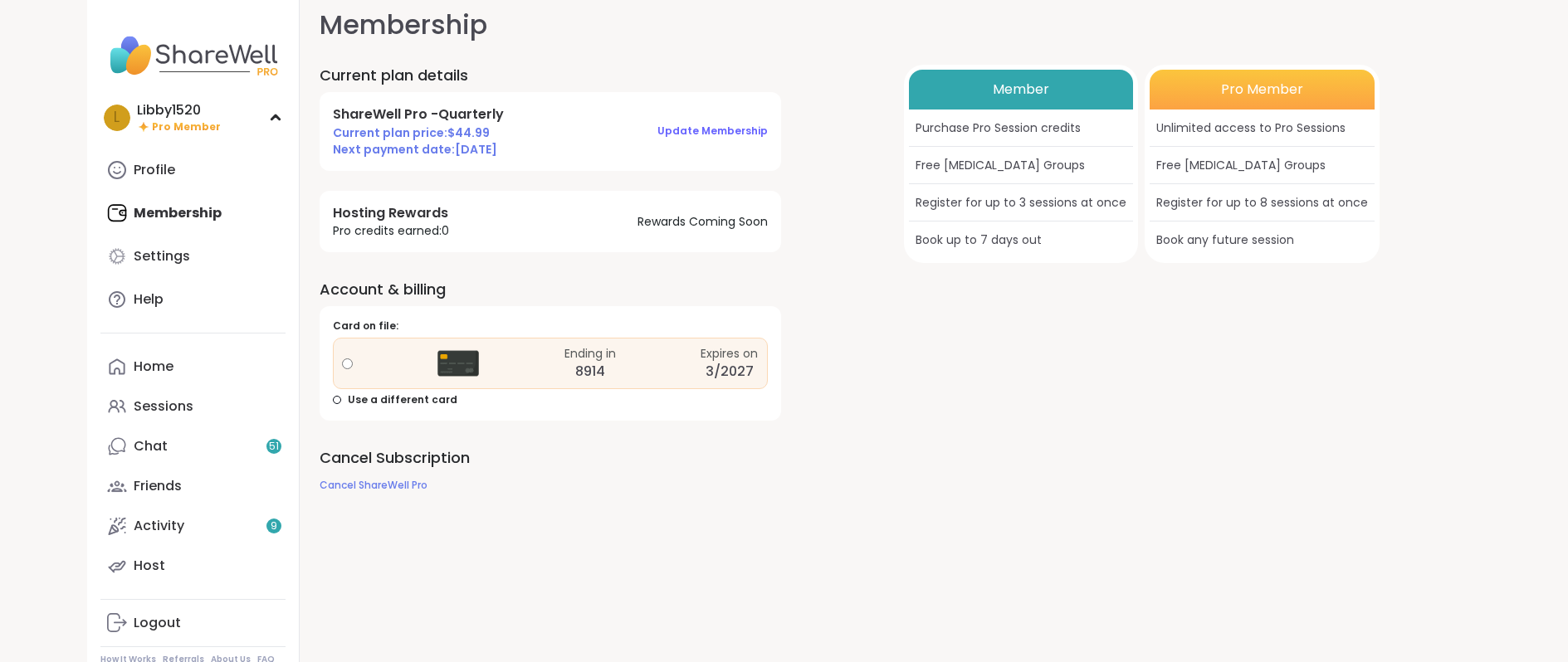
scroll to position [17, 0]
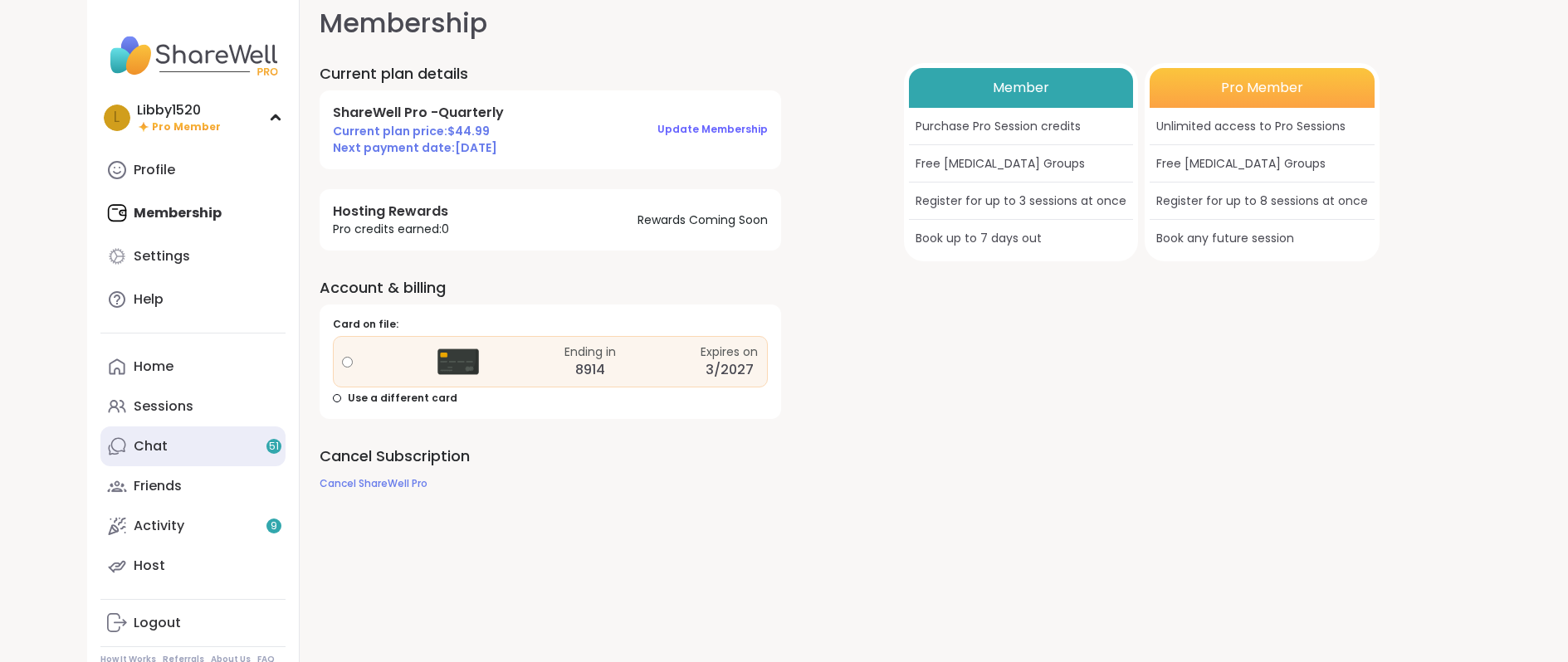
click at [217, 461] on link "Chat 51" at bounding box center [193, 446] width 185 height 40
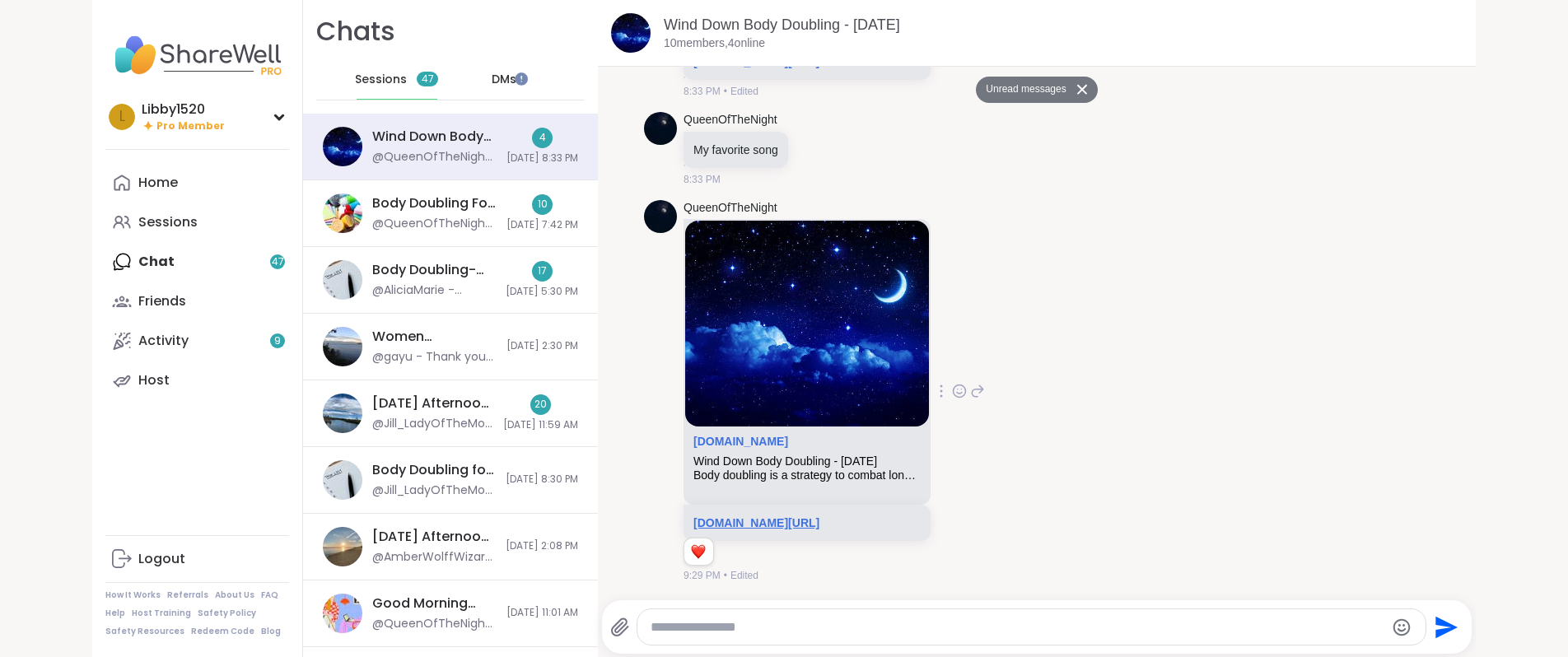
click at [820, 520] on link "sharewellnow.com/session/fcb7be7d-1475-42e2-8d85-fd7dbae2acf4" at bounding box center [757, 523] width 126 height 13
click at [519, 73] on iframe at bounding box center [521, 79] width 13 height 13
click at [493, 85] on span "DMs" at bounding box center [504, 80] width 25 height 17
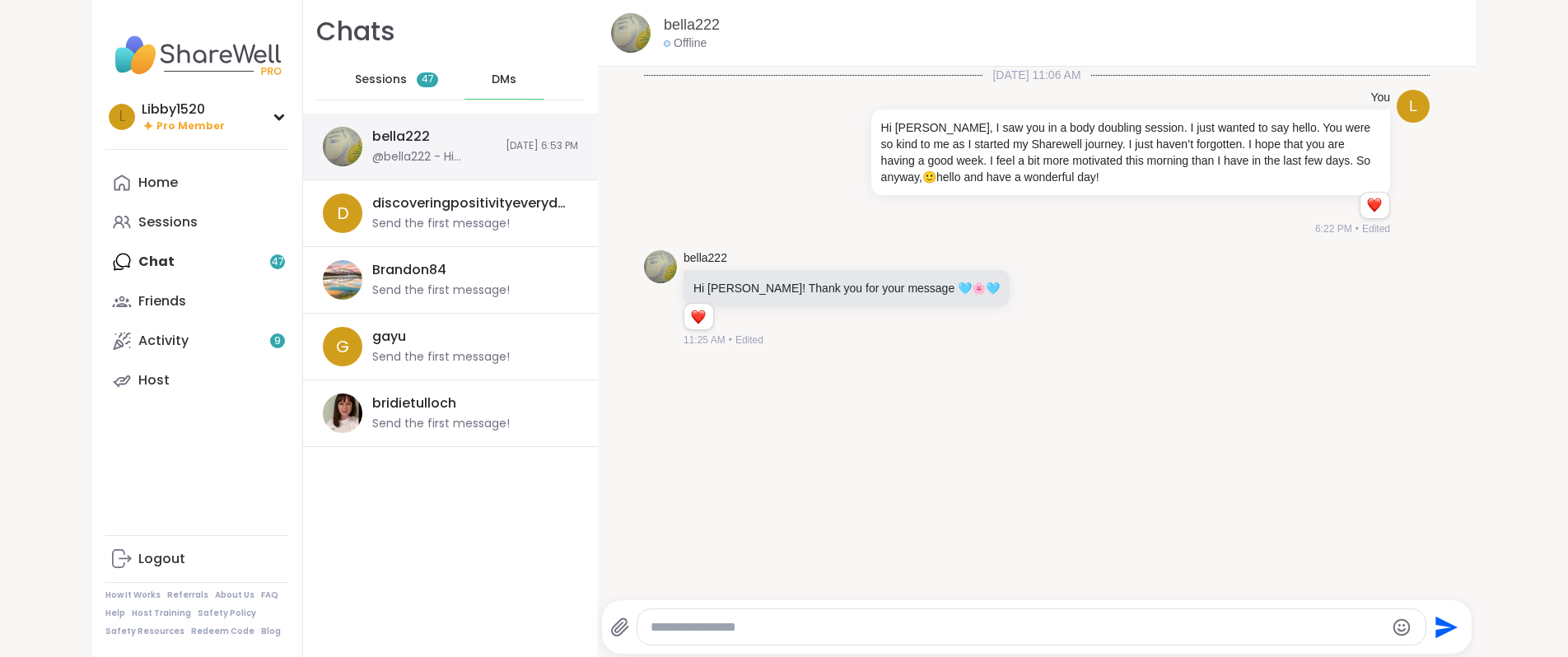
click at [418, 134] on div "bella222" at bounding box center [401, 137] width 57 height 18
click at [703, 263] on link "bella222" at bounding box center [705, 258] width 43 height 17
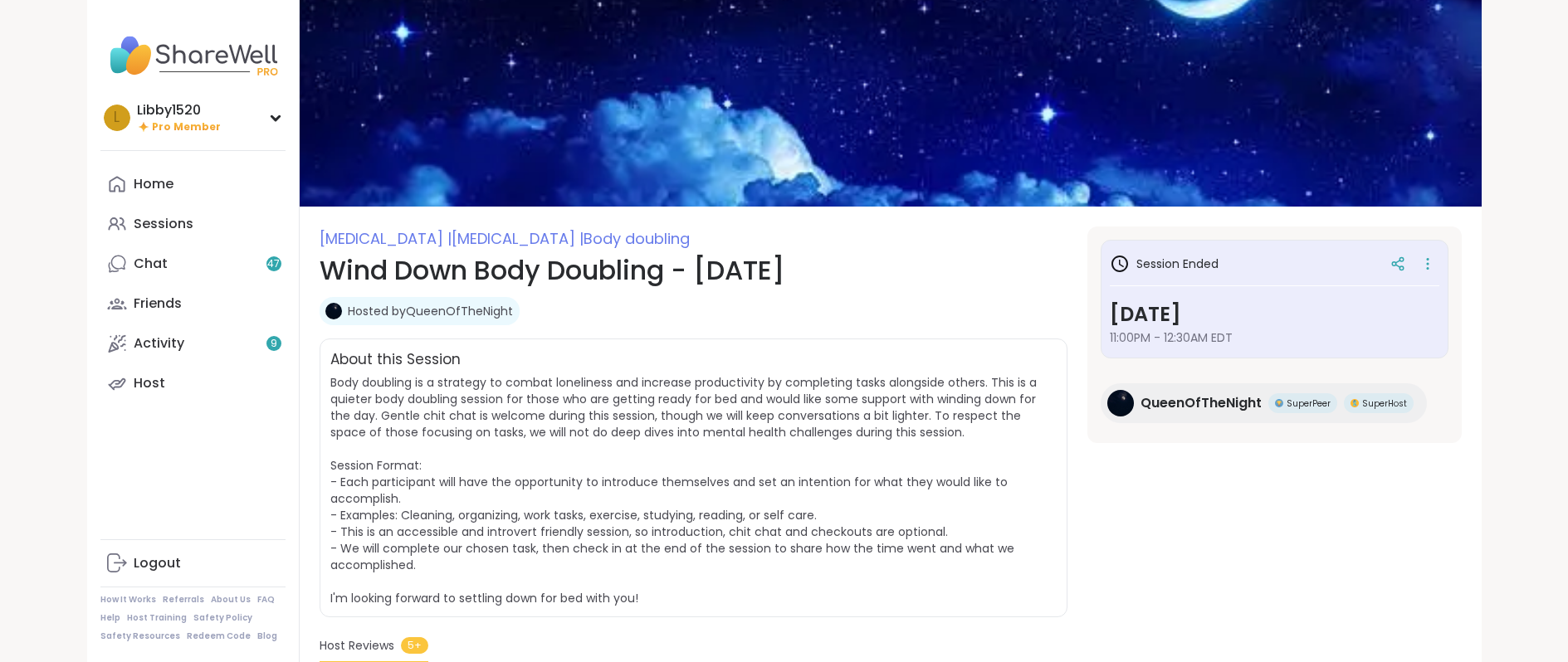
scroll to position [10, 0]
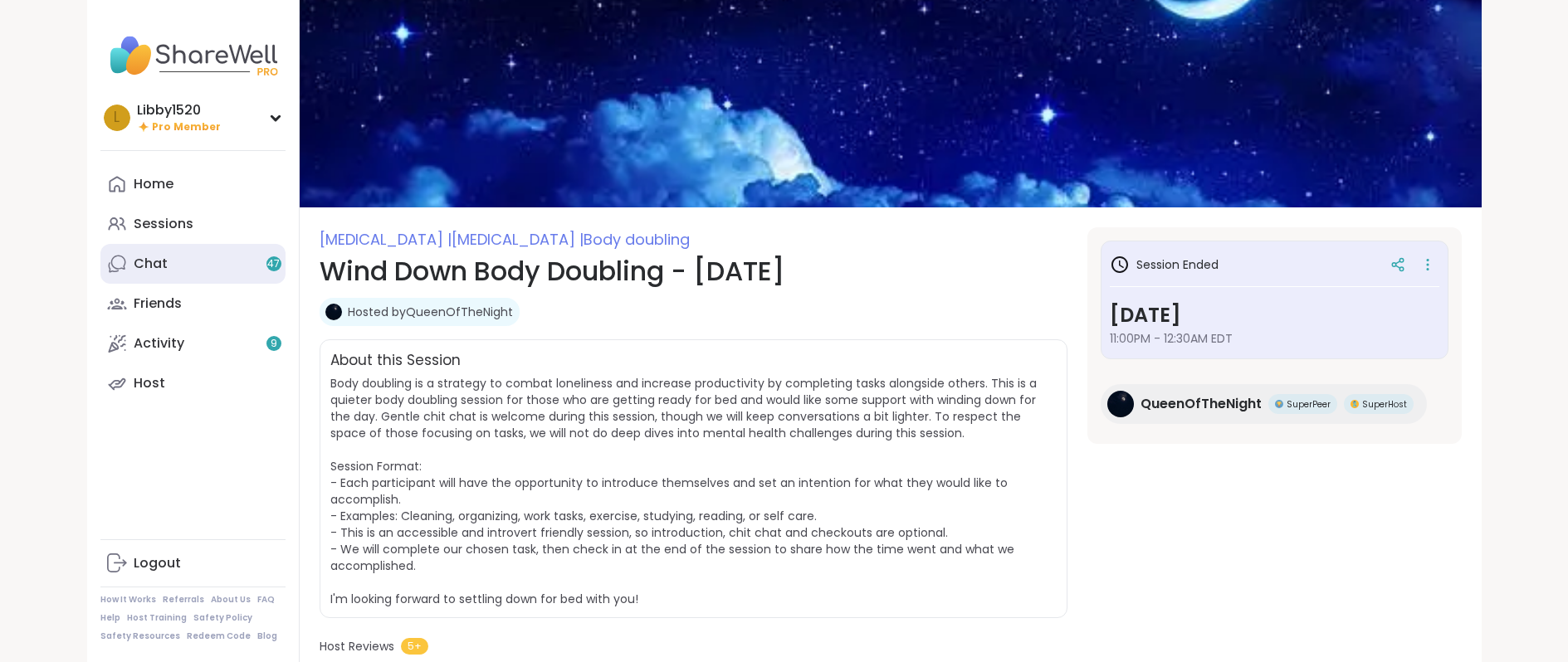
click at [174, 274] on link "Chat 47" at bounding box center [193, 263] width 185 height 40
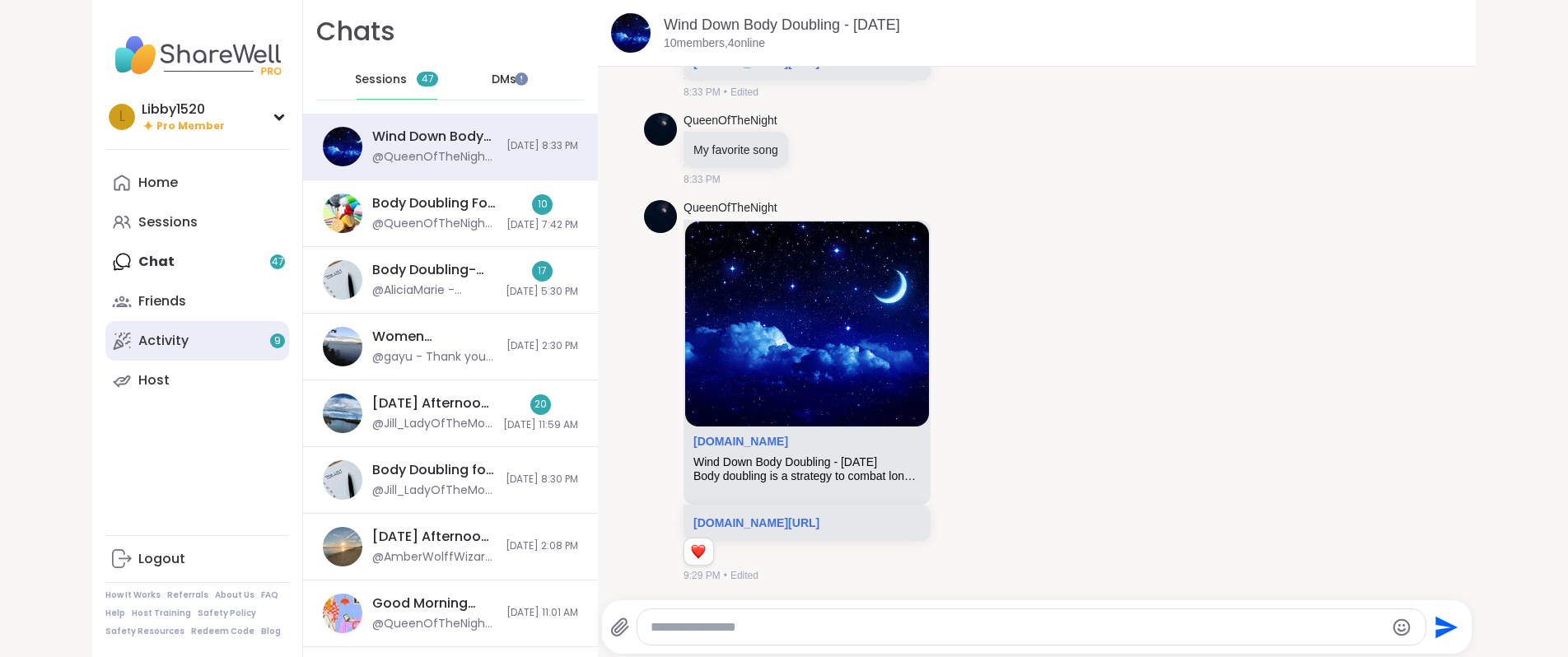
click at [238, 339] on link "Activity 9" at bounding box center [197, 340] width 184 height 40
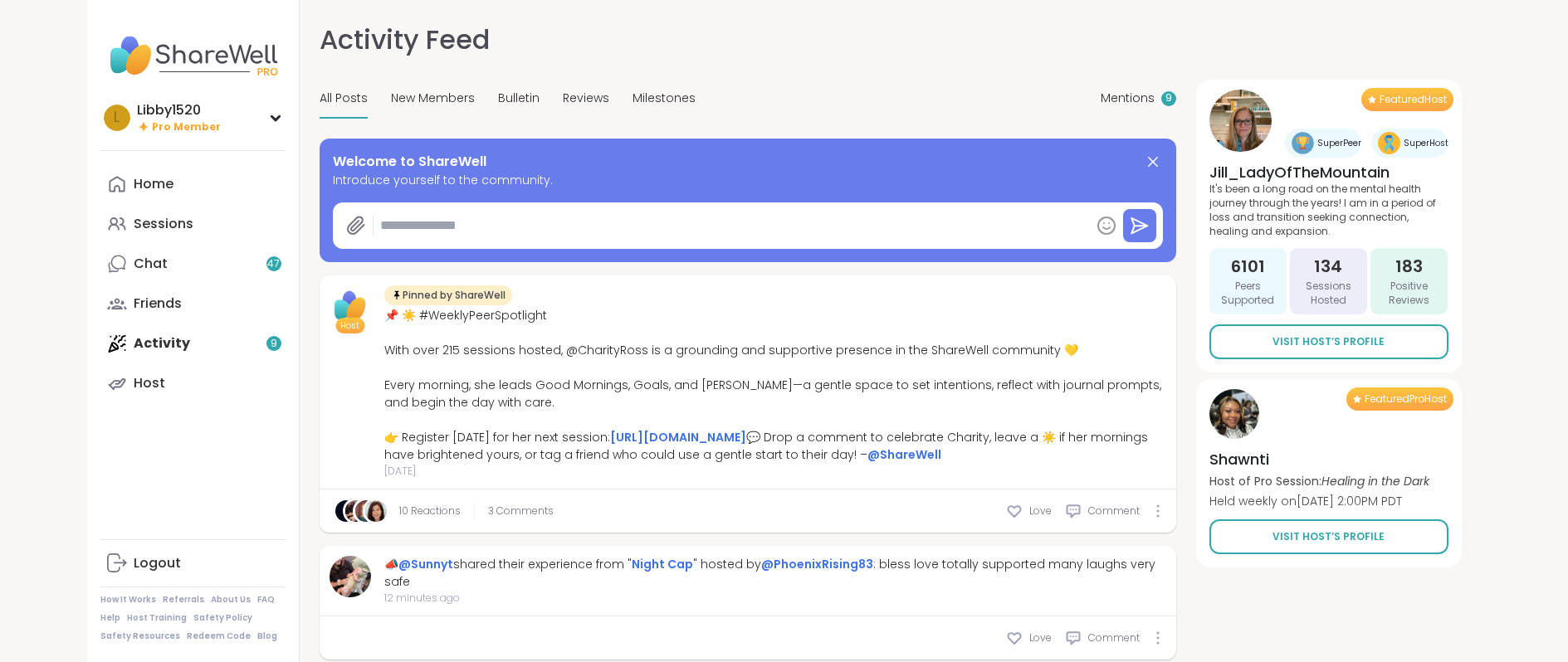
type textarea "*"
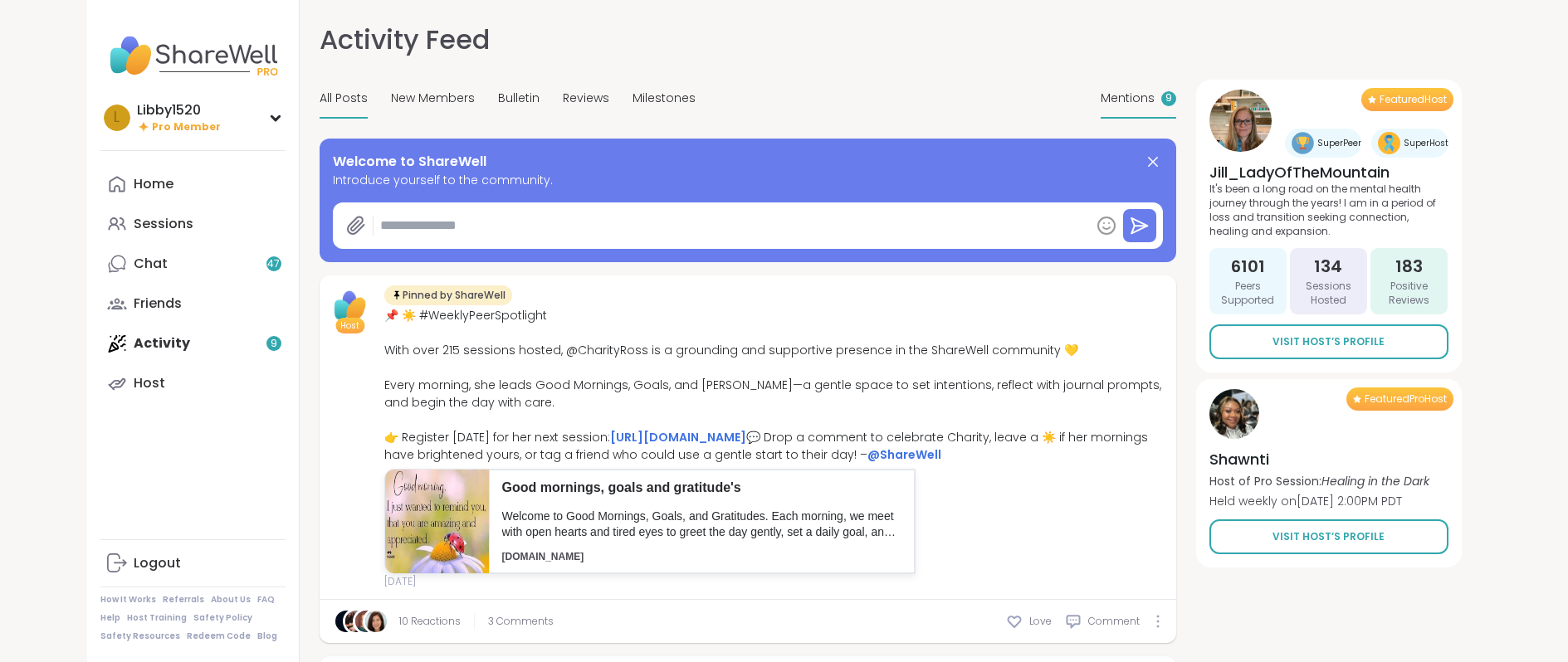
click at [1153, 95] on span "Mentions" at bounding box center [1127, 98] width 54 height 18
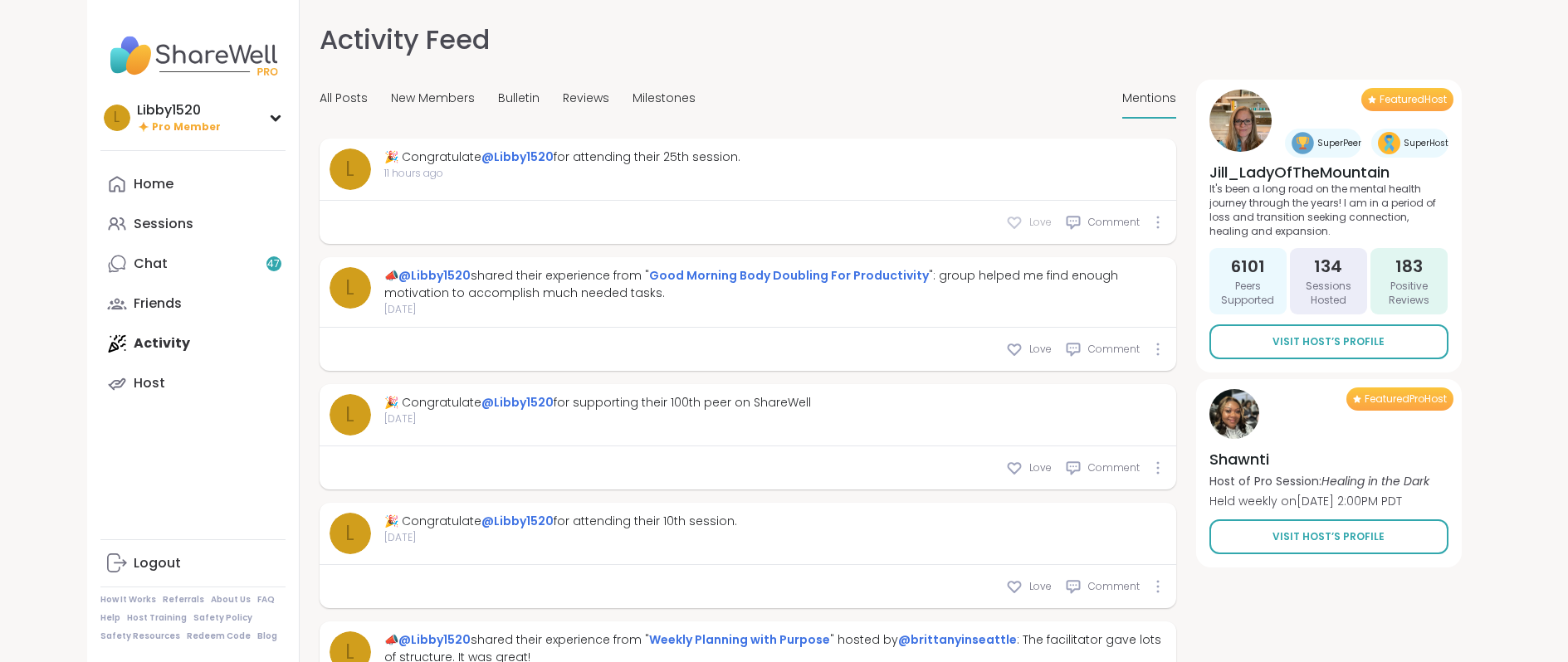
click at [1042, 220] on span "Love" at bounding box center [1041, 222] width 22 height 15
click at [1015, 221] on icon at bounding box center [1015, 222] width 17 height 17
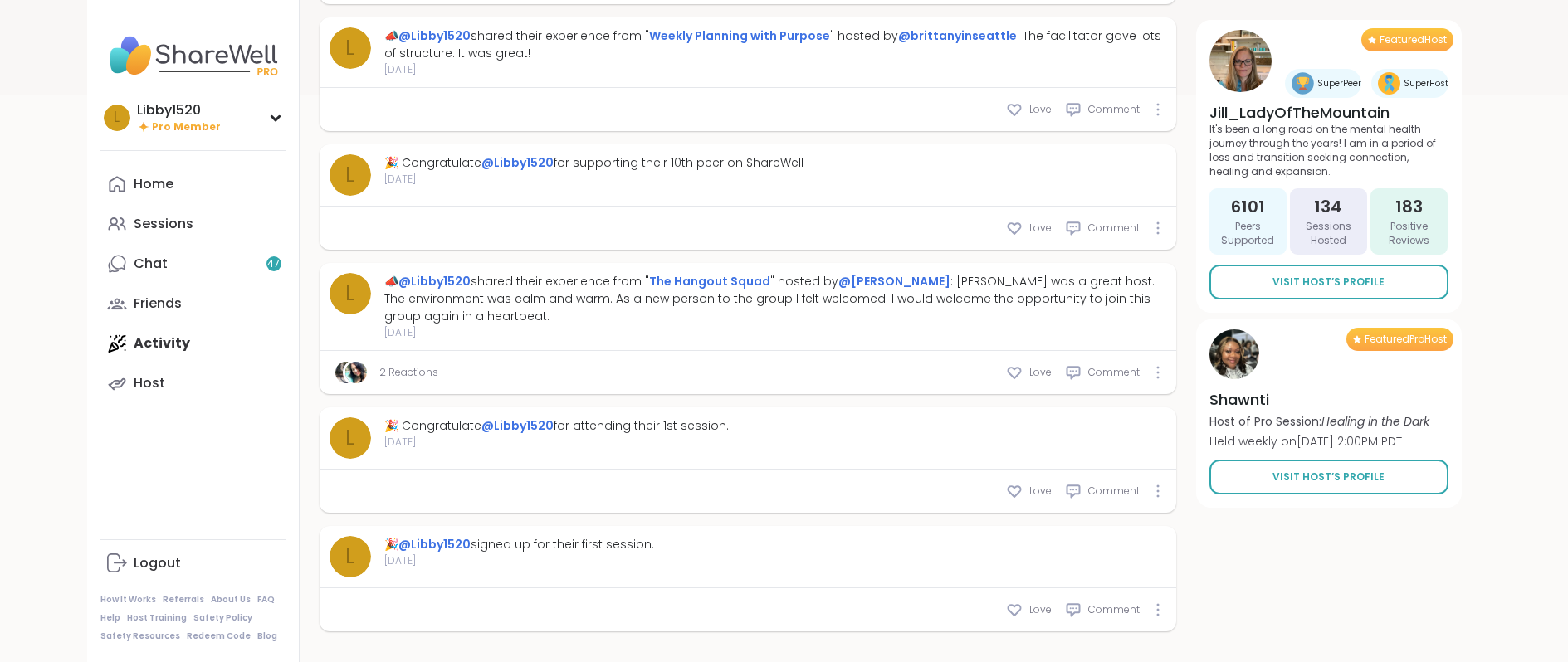
scroll to position [614, 0]
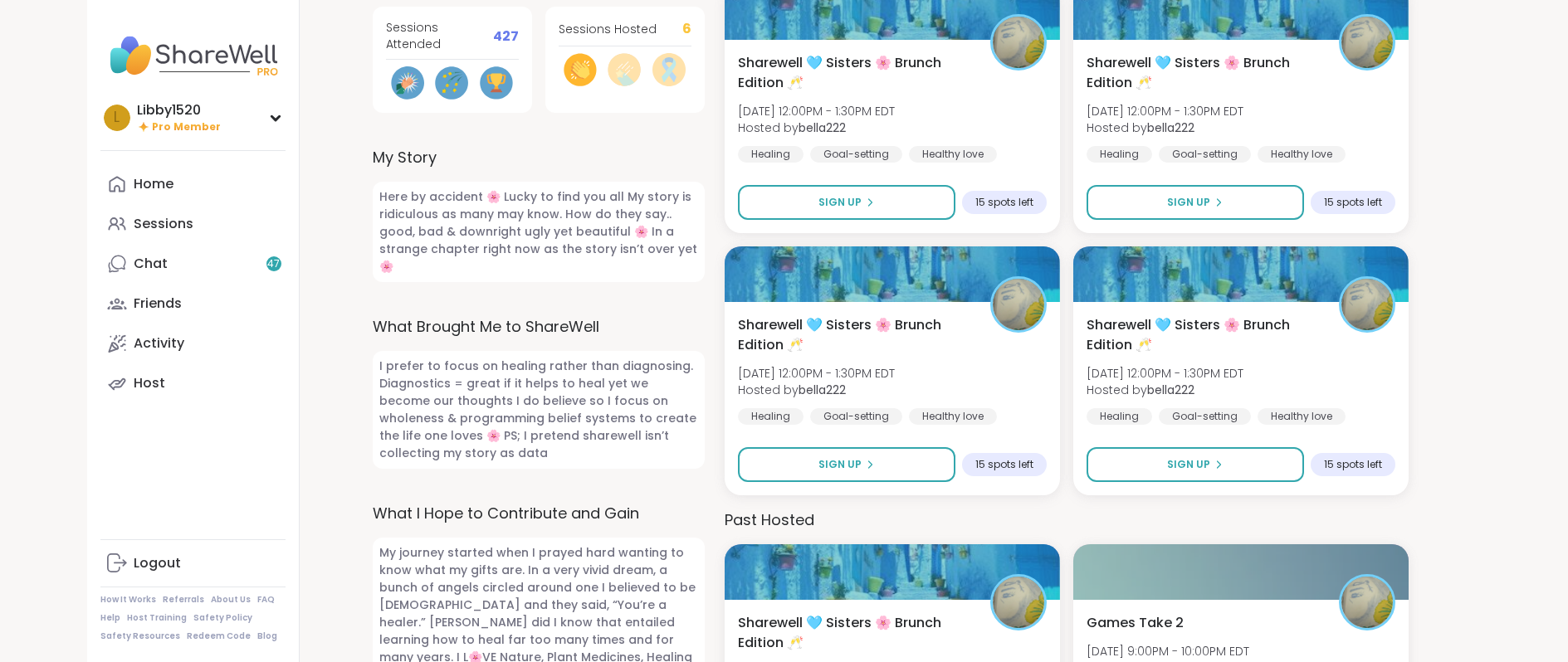
scroll to position [512, 0]
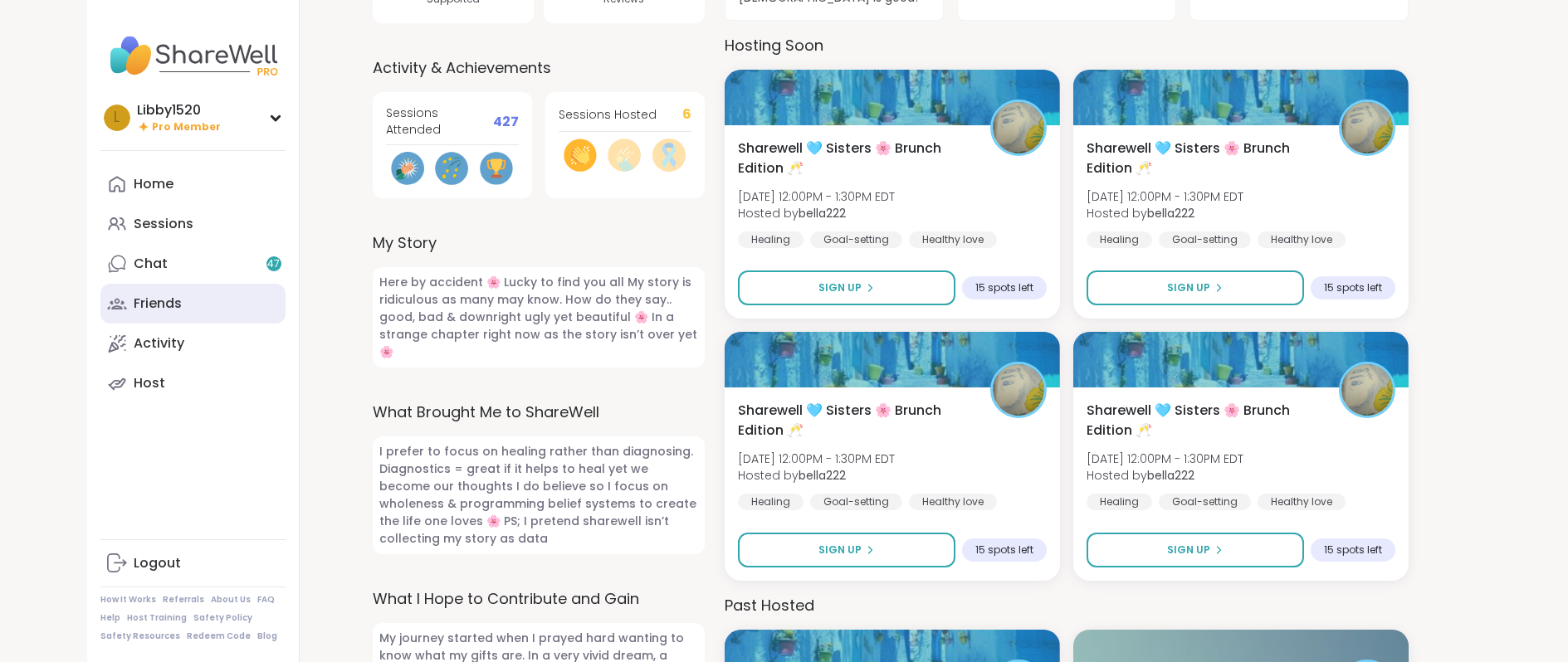
click at [152, 295] on div "Friends" at bounding box center [158, 304] width 48 height 19
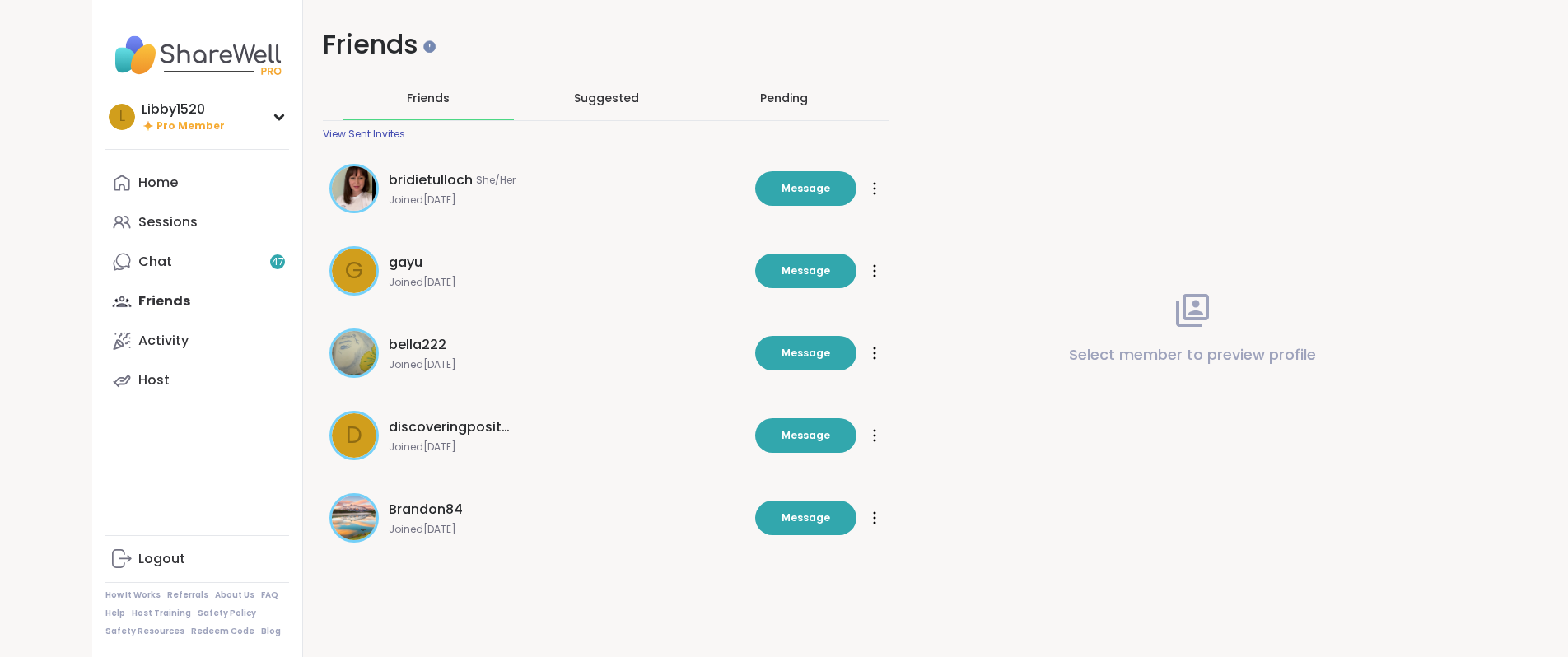
click at [617, 104] on span "Suggested" at bounding box center [606, 98] width 66 height 17
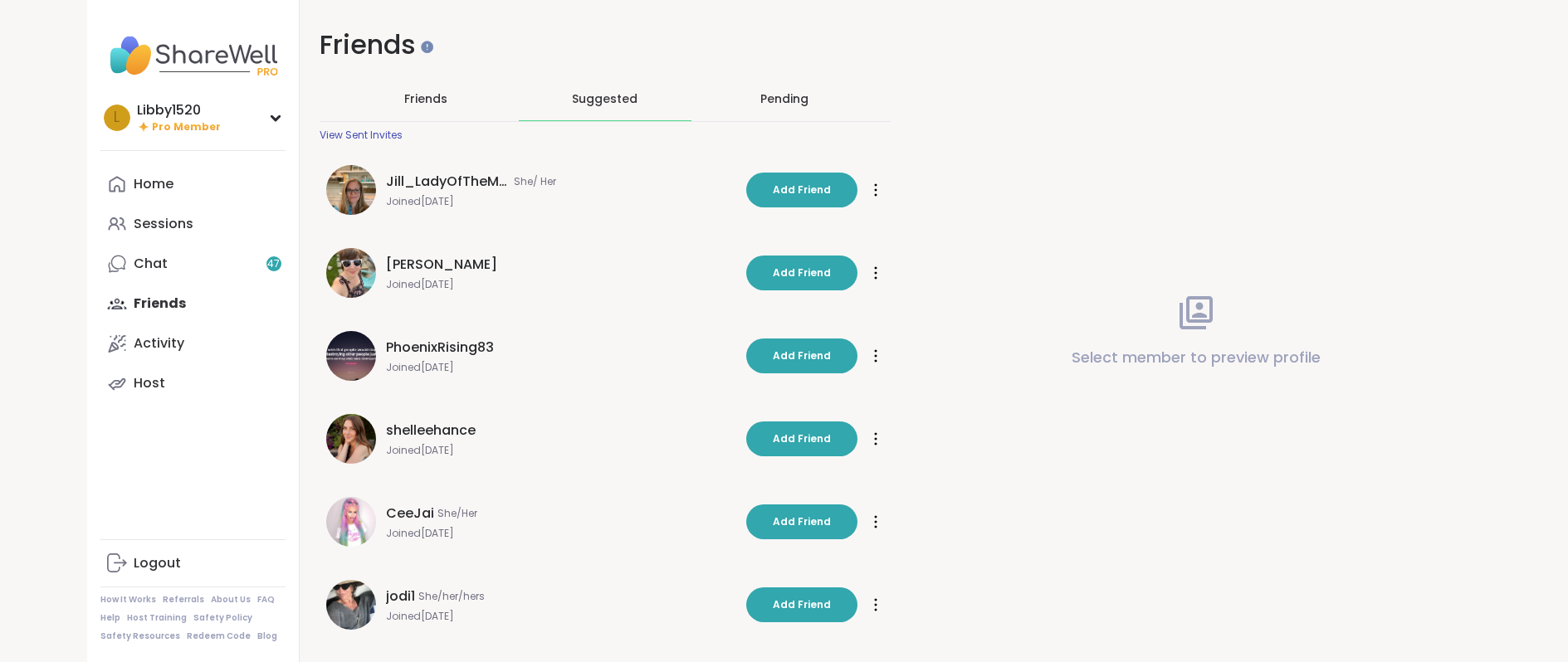
click at [437, 104] on span "Friends" at bounding box center [426, 99] width 43 height 17
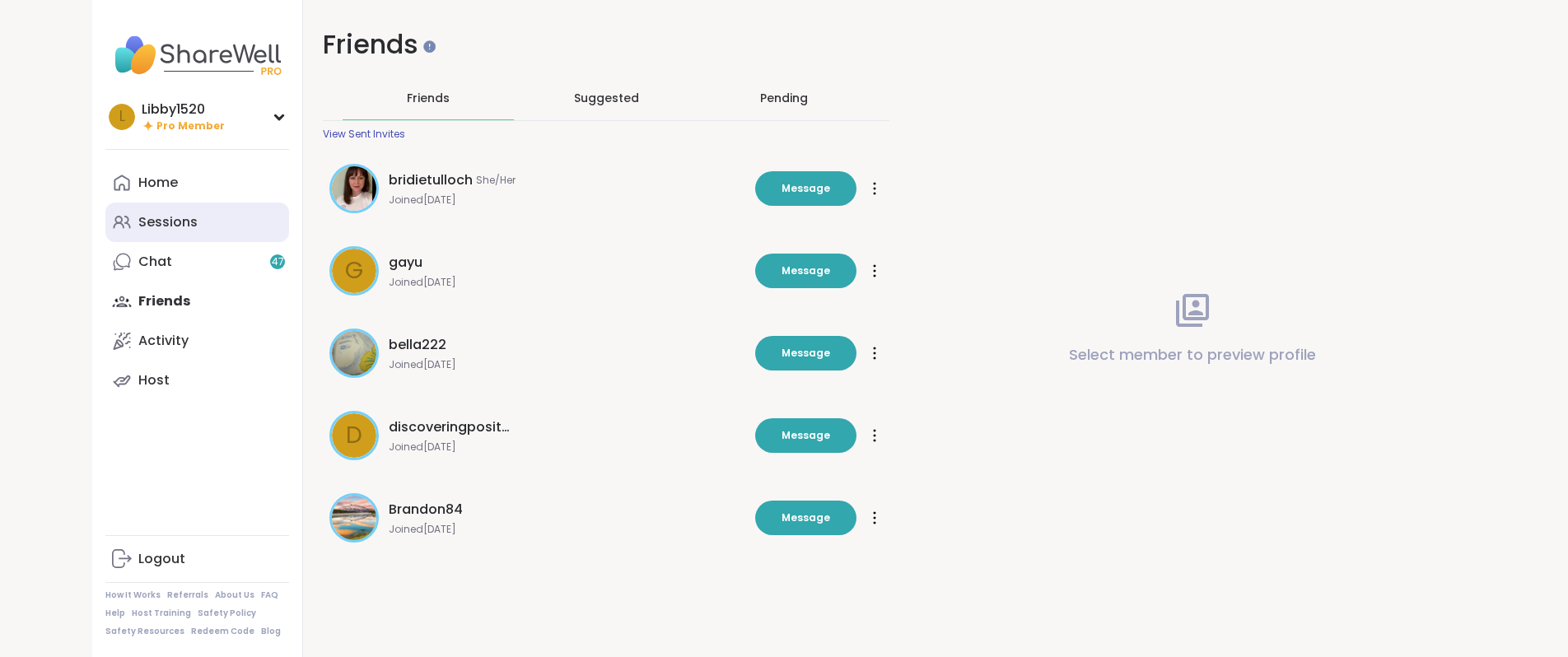
click at [185, 216] on div "Sessions" at bounding box center [168, 222] width 59 height 18
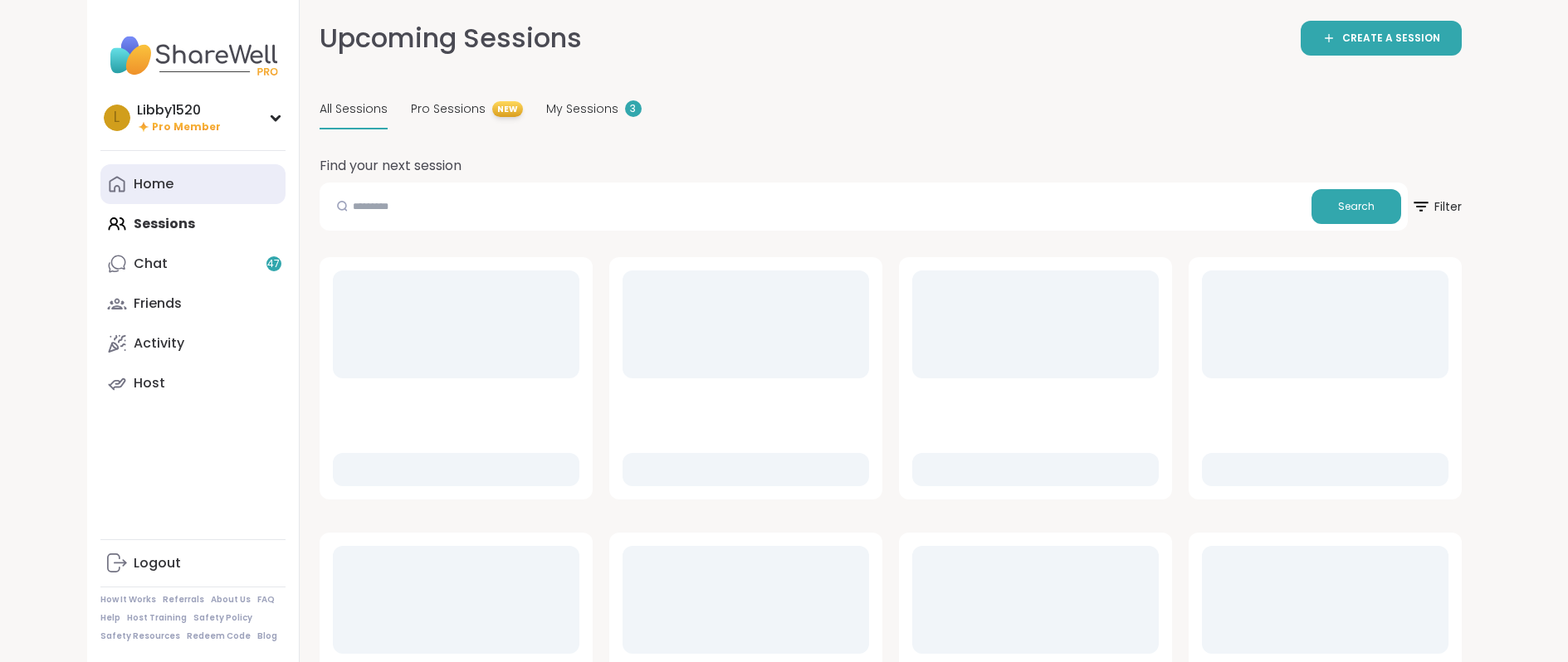
click at [169, 189] on div "Home" at bounding box center [153, 184] width 40 height 19
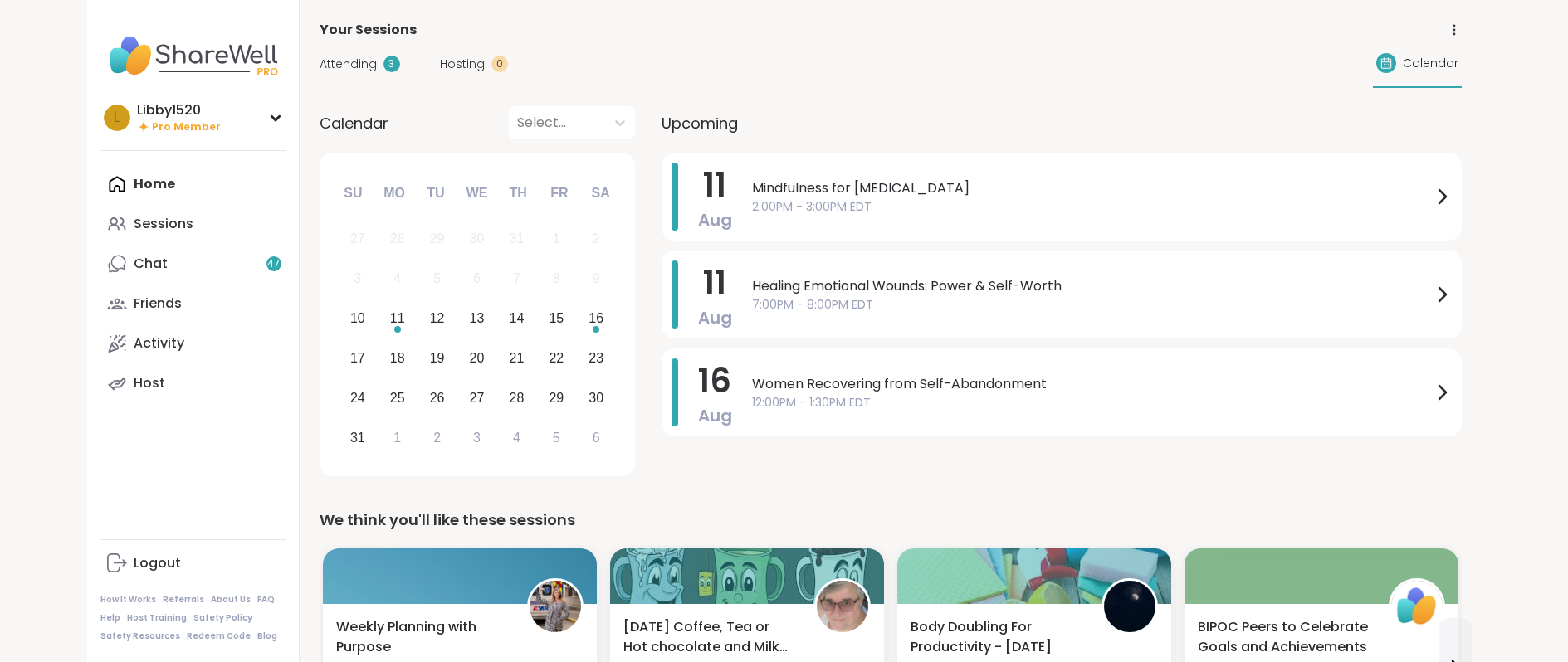
click at [158, 193] on div "Home Sessions Chat 47 Friends Activity Host" at bounding box center [193, 284] width 185 height 239
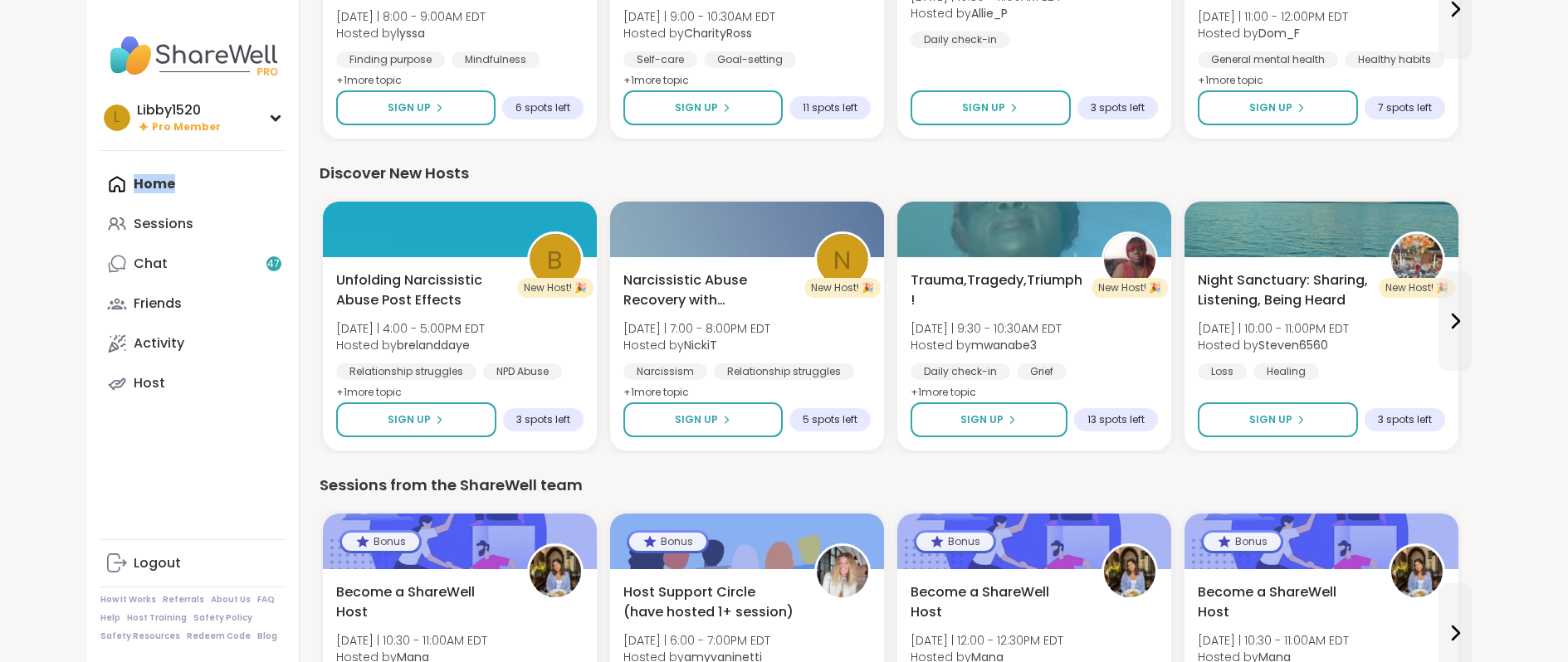
scroll to position [2082, 0]
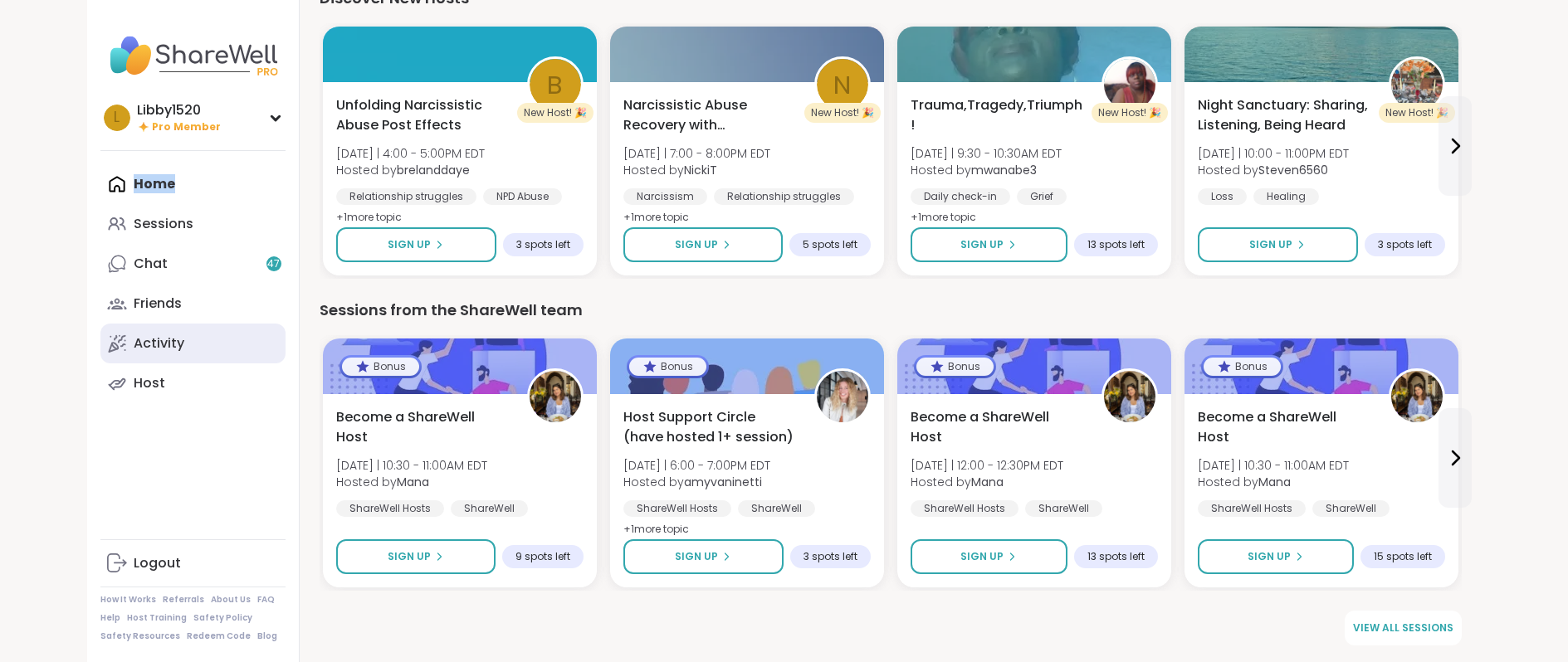
click at [162, 335] on div "Activity" at bounding box center [159, 344] width 50 height 19
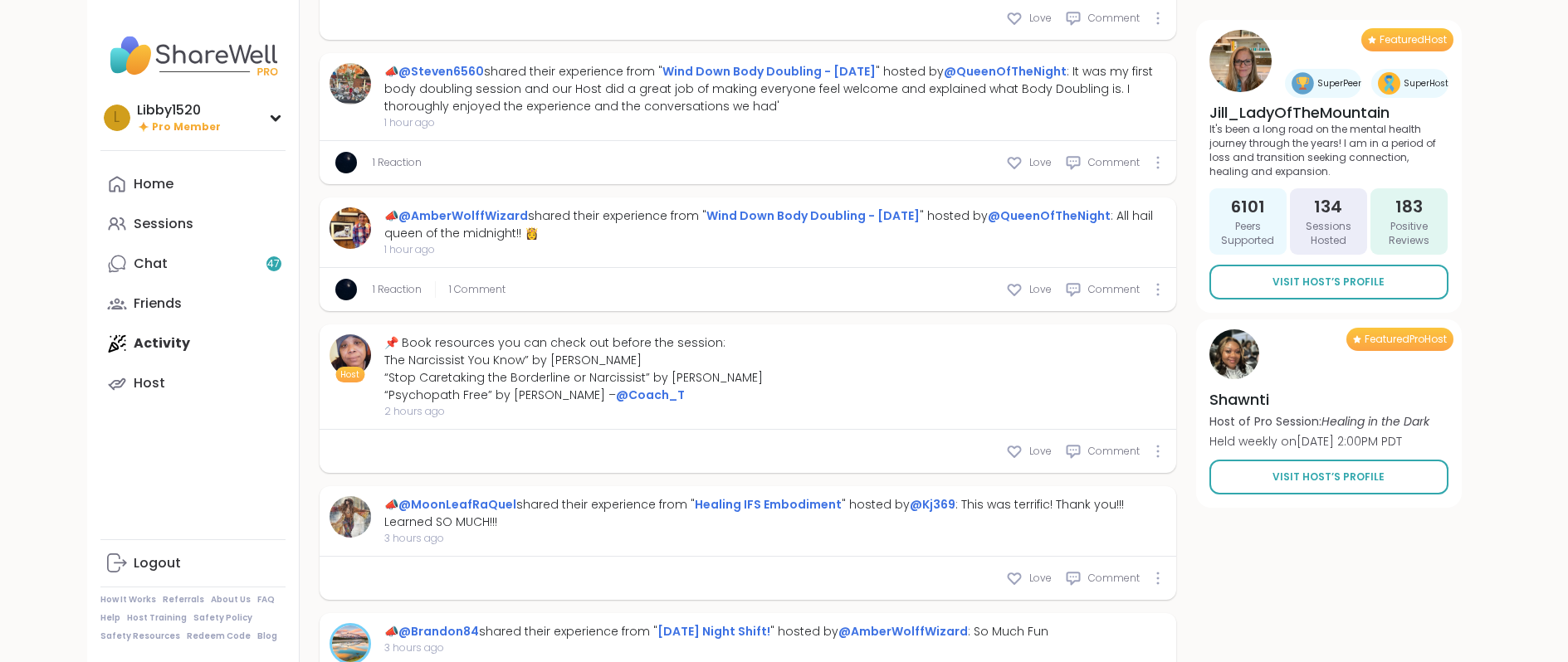
scroll to position [1144, 0]
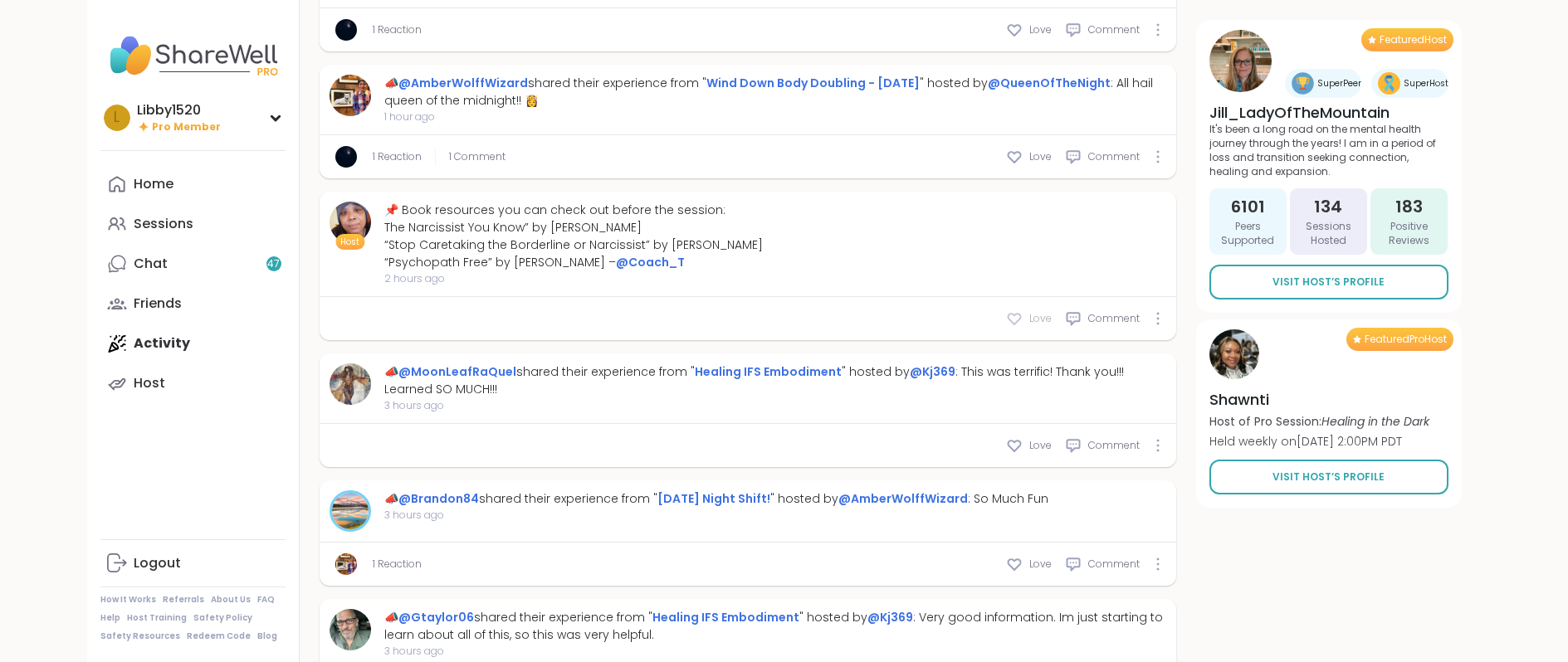
click at [1042, 326] on span "Love" at bounding box center [1041, 319] width 22 height 15
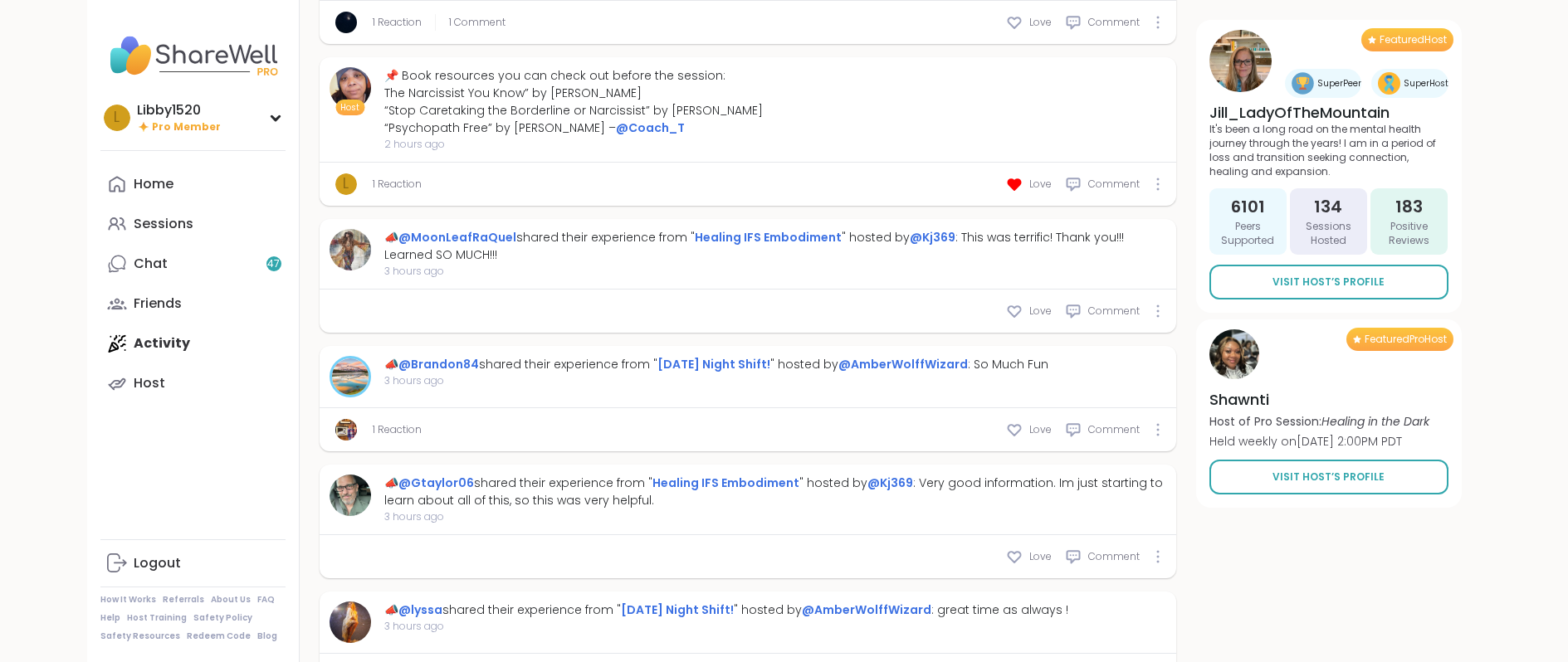
scroll to position [1281, 0]
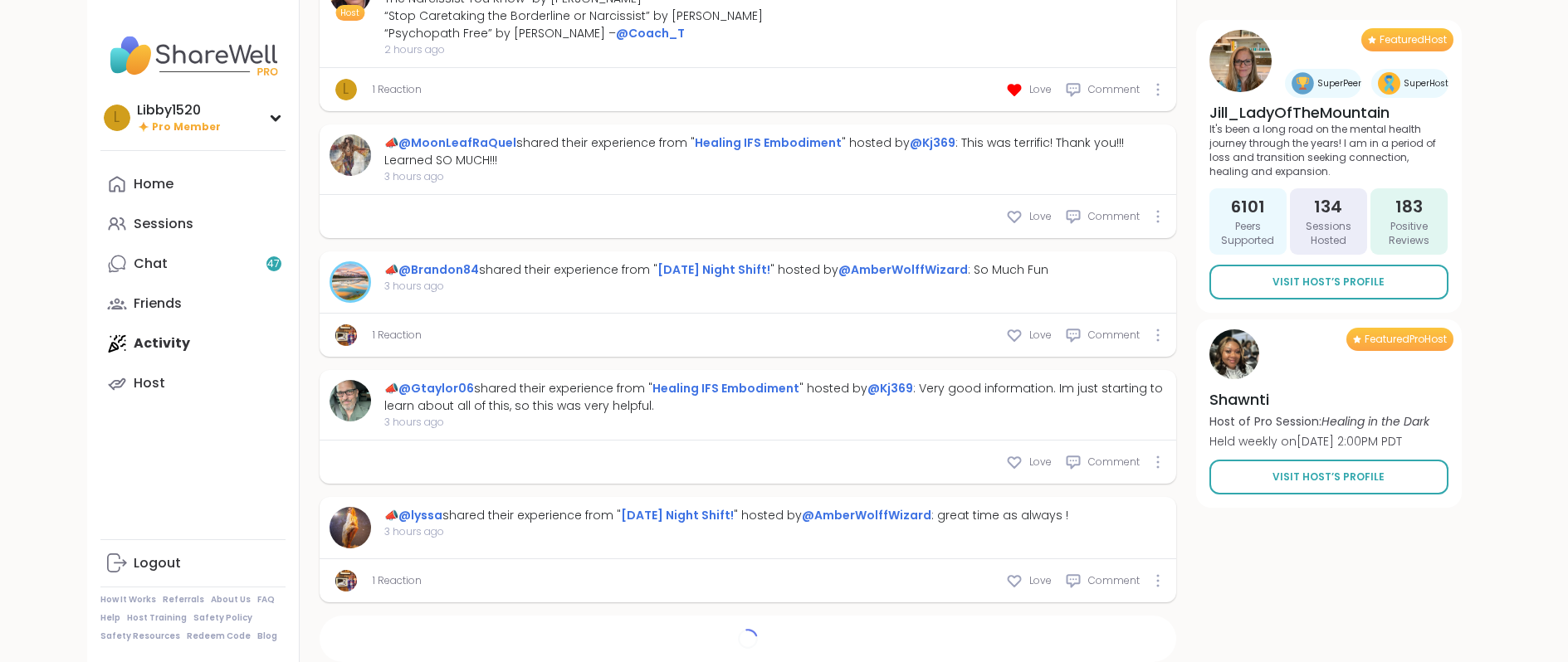
type textarea "*"
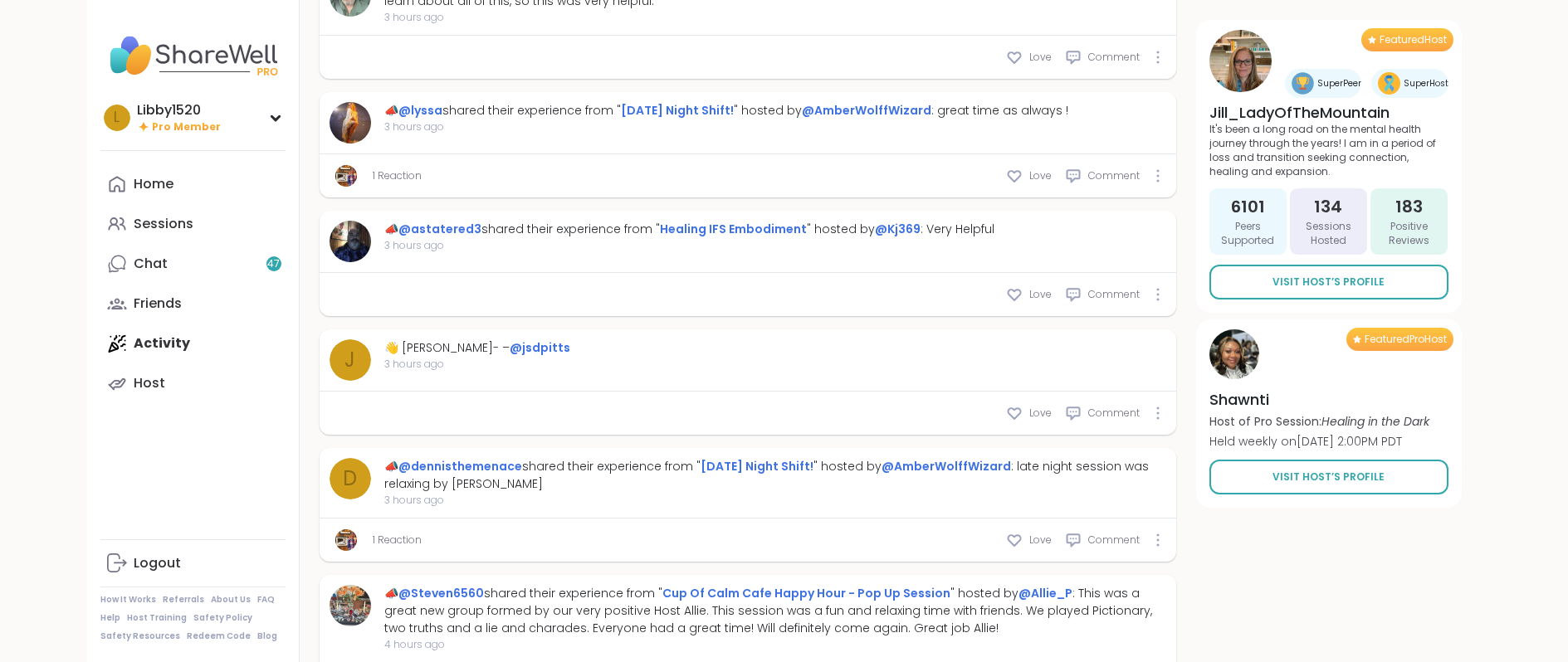
scroll to position [1779, 0]
click at [131, 382] on link "Host" at bounding box center [193, 383] width 185 height 40
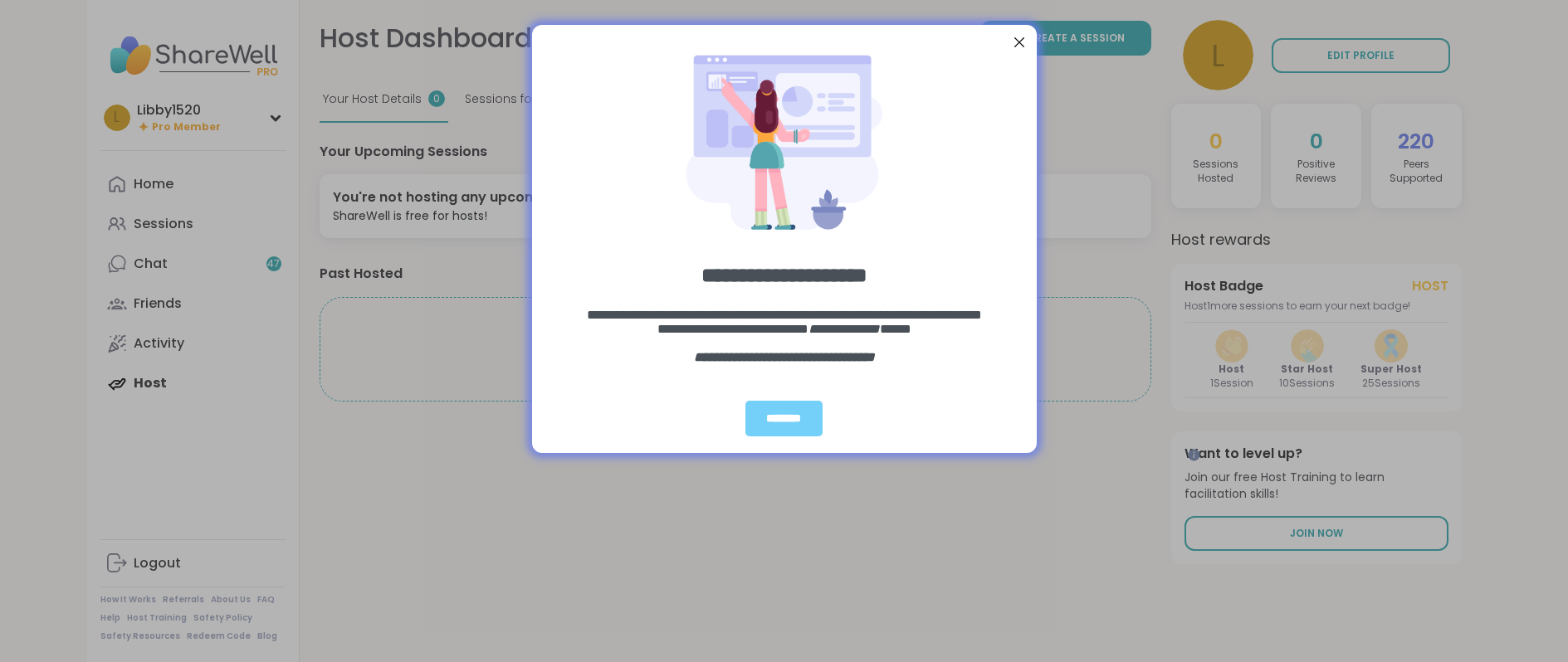
click at [1040, 34] on div "**********" at bounding box center [784, 331] width 1568 height 662
click at [1027, 43] on div at bounding box center [1018, 42] width 21 height 21
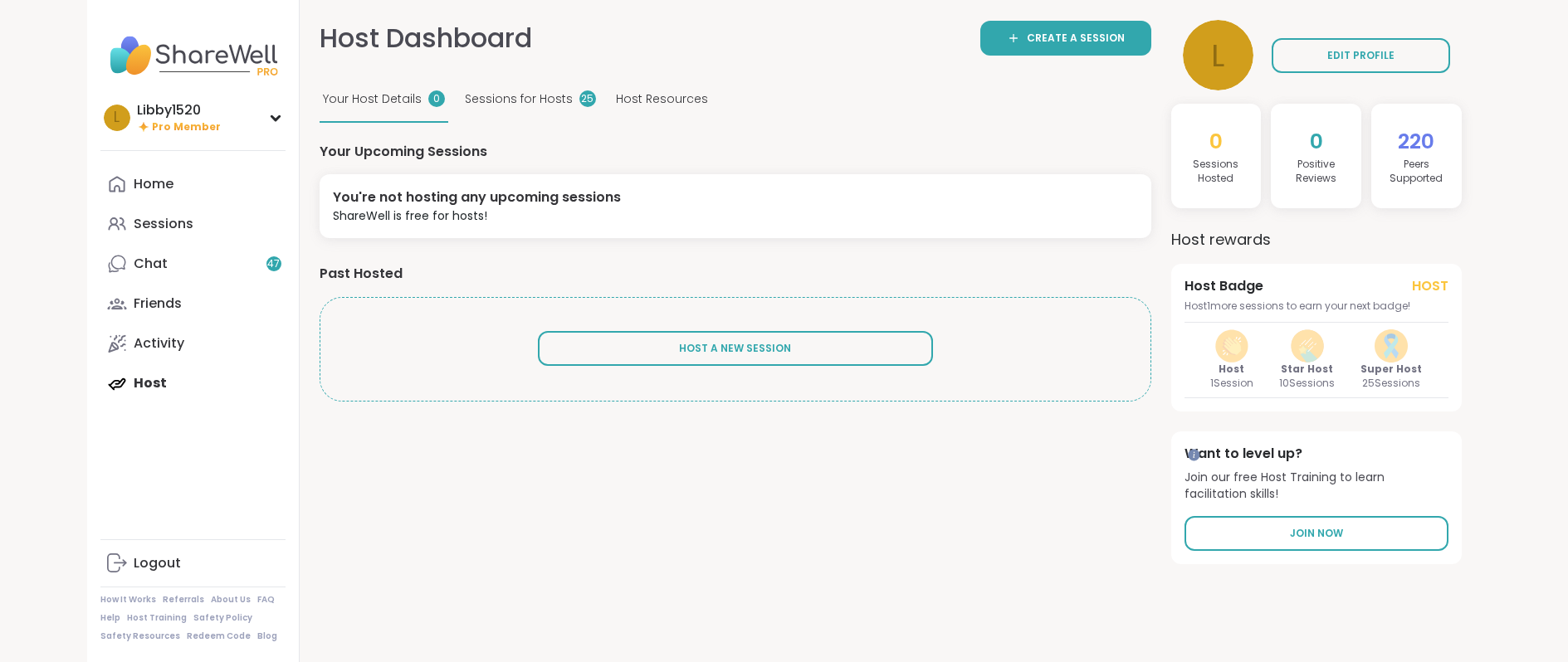
click at [214, 66] on img at bounding box center [193, 56] width 185 height 58
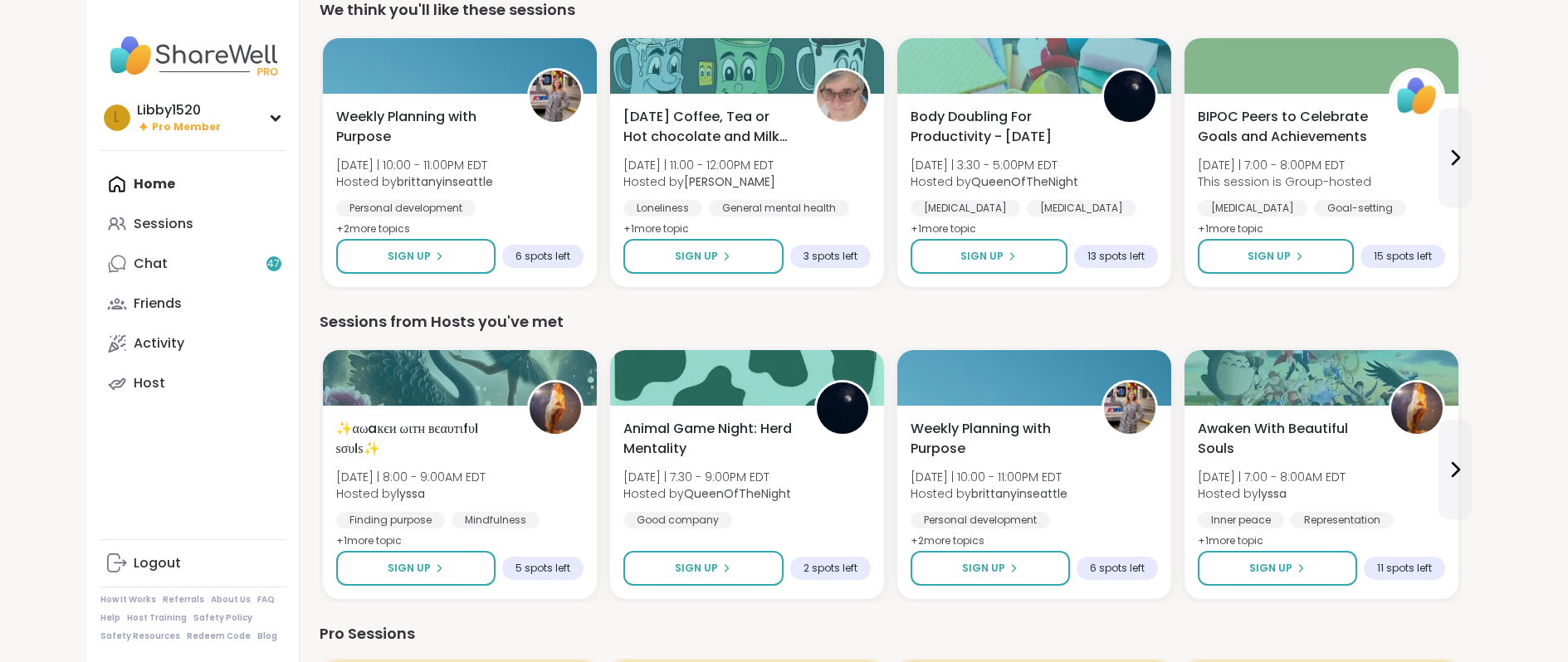
scroll to position [512, 0]
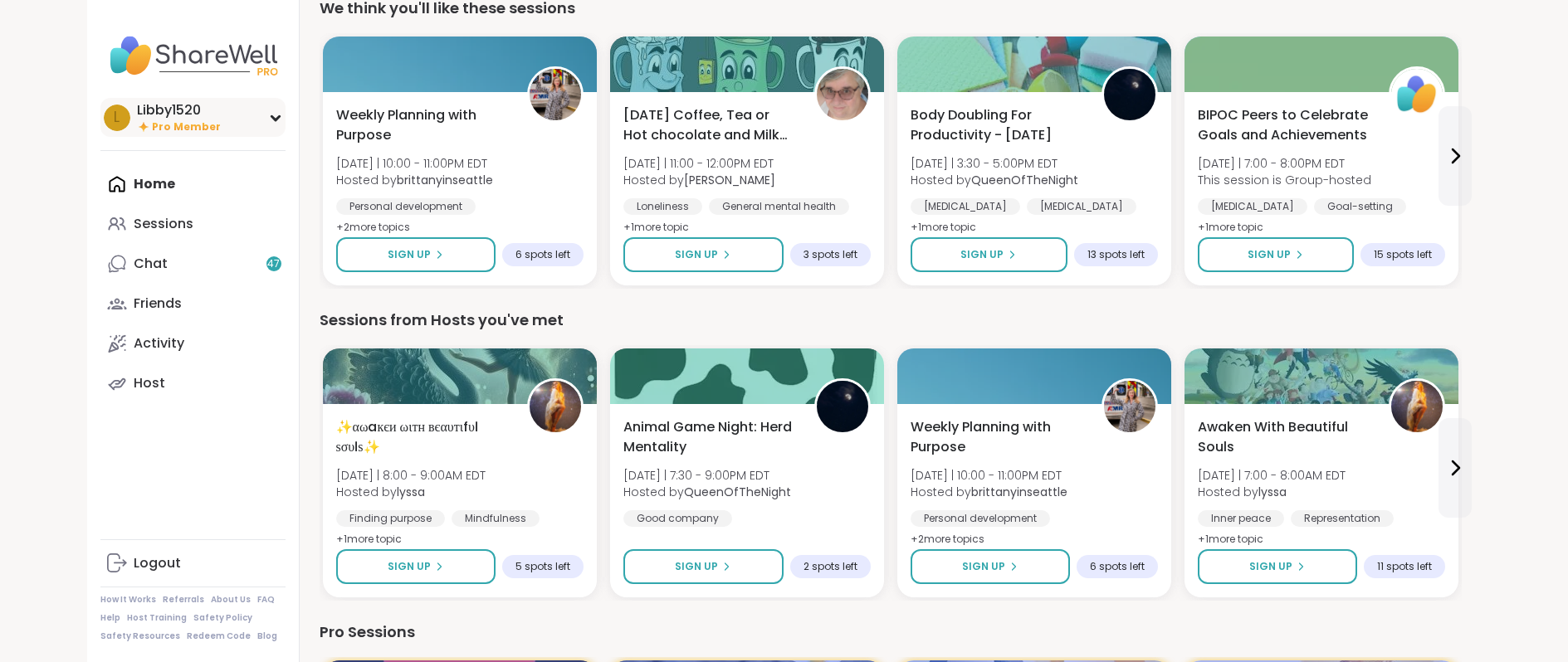
click at [269, 113] on icon at bounding box center [275, 117] width 13 height 8
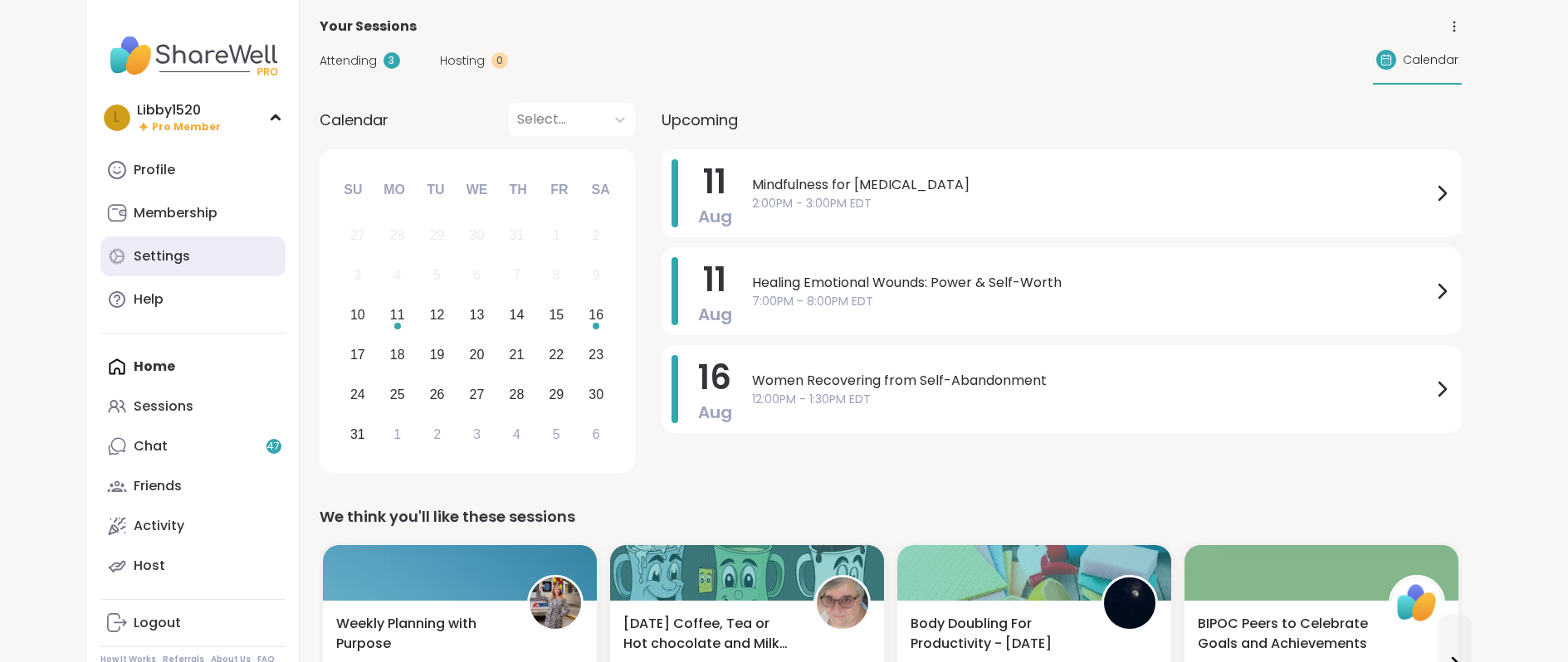
scroll to position [0, 0]
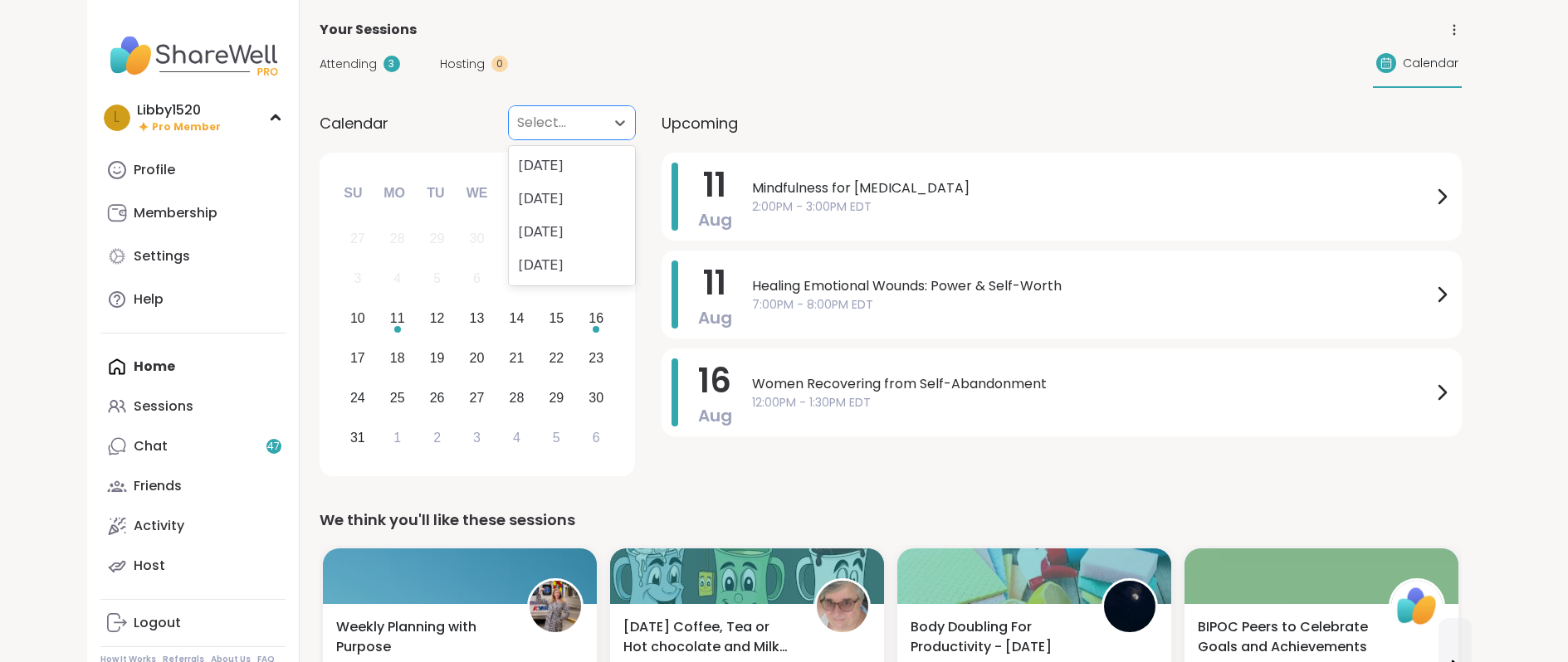
click at [586, 133] on div at bounding box center [557, 123] width 80 height 23
